Goal: Find specific page/section: Find specific page/section

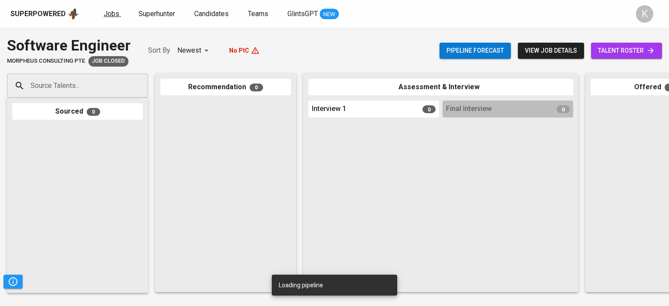
click at [112, 12] on span "Jobs" at bounding box center [112, 14] width 16 height 8
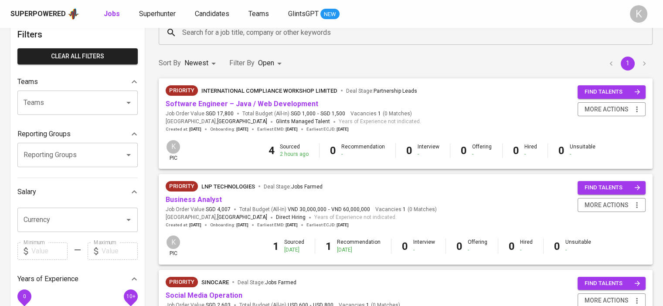
scroll to position [44, 0]
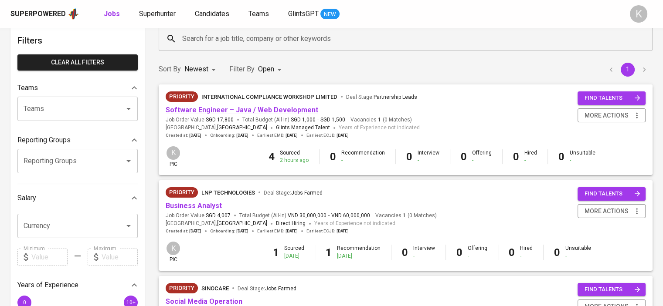
click at [204, 112] on link "Software Engineer – Java / Web Development" at bounding box center [242, 110] width 152 height 8
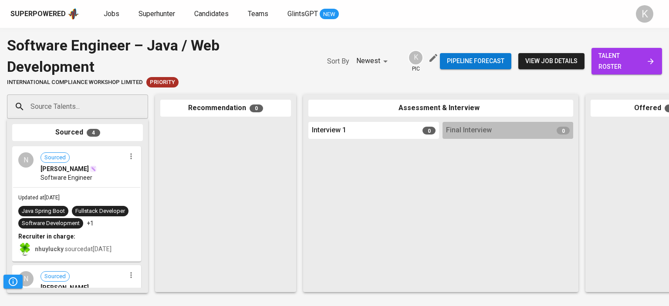
drag, startPoint x: 188, startPoint y: 185, endPoint x: 202, endPoint y: 174, distance: 18.0
click at [202, 174] on div at bounding box center [225, 204] width 131 height 165
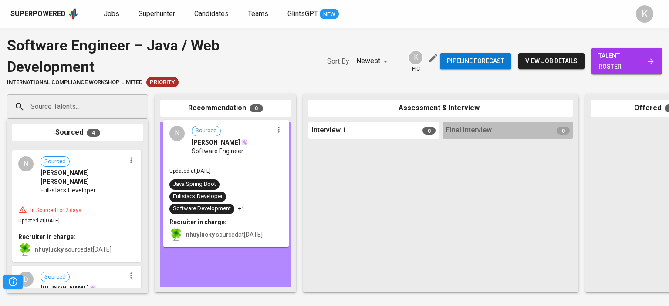
drag, startPoint x: 73, startPoint y: 163, endPoint x: 227, endPoint y: 138, distance: 156.2
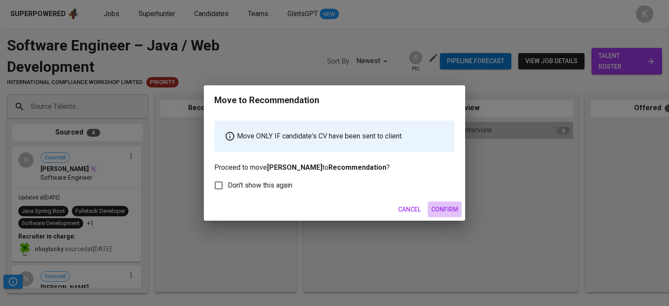
click at [444, 206] on span "Confirm" at bounding box center [444, 209] width 27 height 11
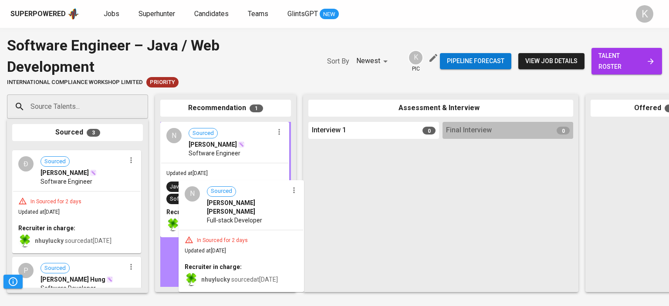
drag, startPoint x: 64, startPoint y: 162, endPoint x: 229, endPoint y: 195, distance: 167.3
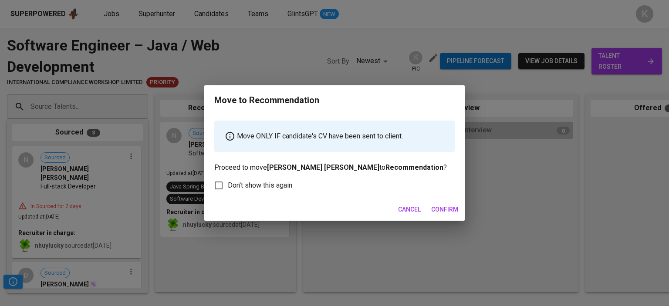
click at [443, 212] on span "Confirm" at bounding box center [444, 209] width 27 height 11
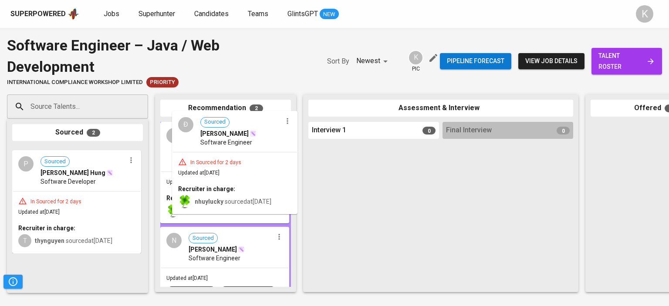
drag, startPoint x: 61, startPoint y: 164, endPoint x: 225, endPoint y: 178, distance: 164.4
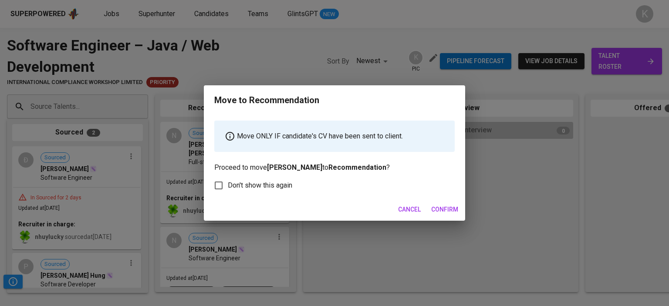
click at [433, 207] on span "Confirm" at bounding box center [444, 209] width 27 height 11
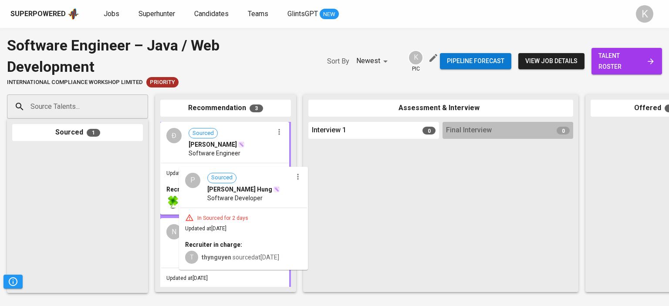
drag, startPoint x: 67, startPoint y: 177, endPoint x: 237, endPoint y: 198, distance: 170.7
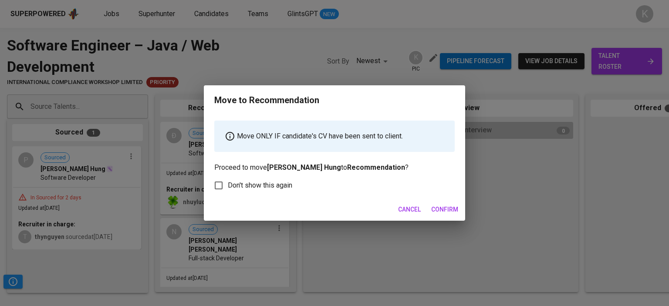
click at [445, 213] on span "Confirm" at bounding box center [444, 209] width 27 height 11
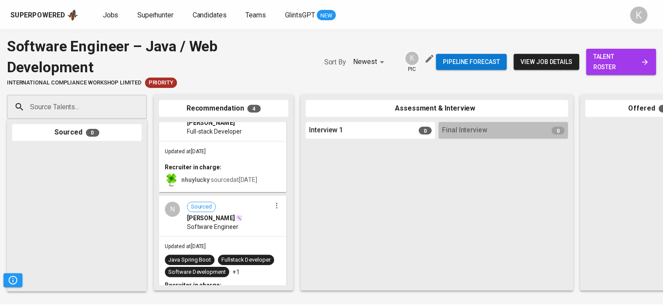
scroll to position [237, 0]
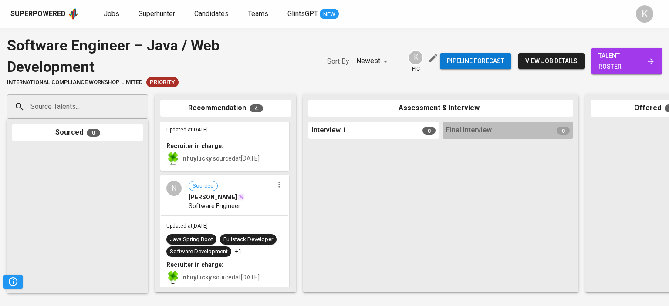
click at [110, 13] on span "Jobs" at bounding box center [112, 14] width 16 height 8
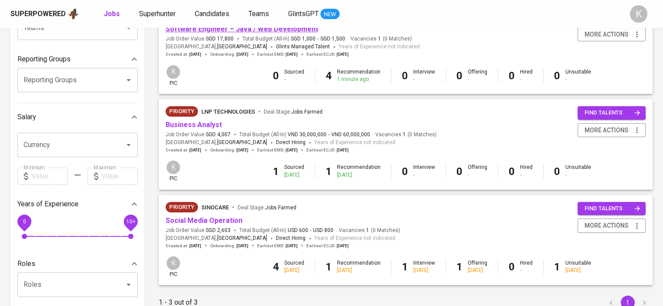
scroll to position [131, 0]
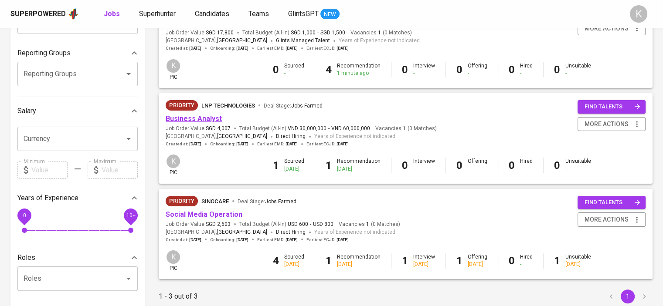
click at [206, 122] on link "Business Analyst" at bounding box center [194, 119] width 56 height 8
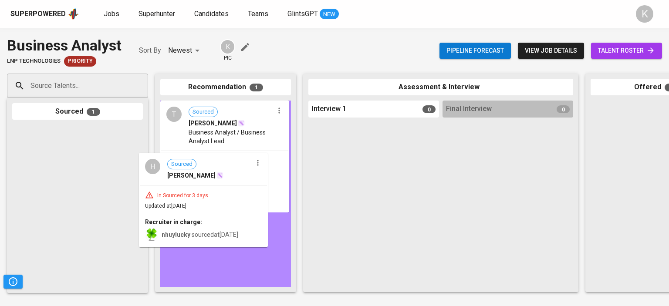
drag, startPoint x: 124, startPoint y: 179, endPoint x: 206, endPoint y: 186, distance: 82.6
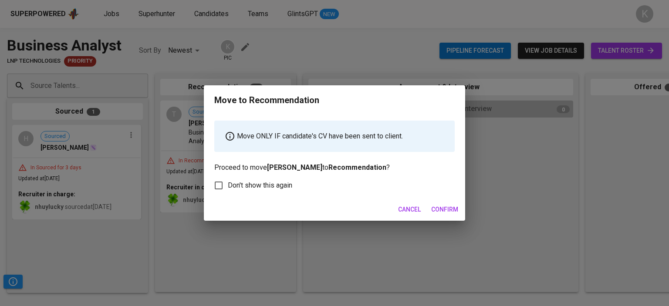
click at [450, 204] on span "Confirm" at bounding box center [444, 209] width 27 height 11
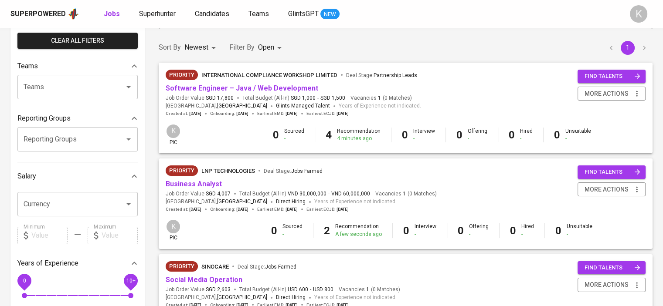
scroll to position [87, 0]
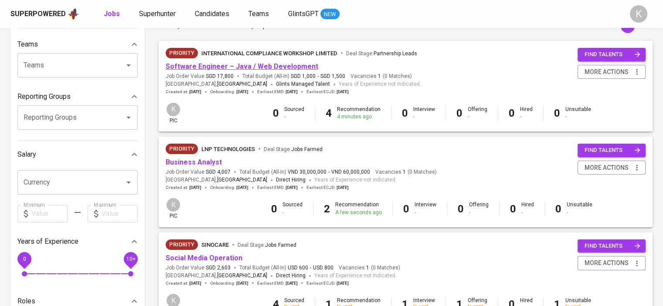
click at [223, 66] on link "Software Engineer – Java / Web Development" at bounding box center [242, 66] width 152 height 8
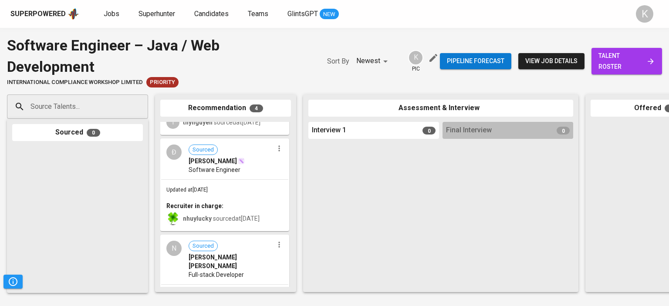
scroll to position [237, 0]
